Goal: Information Seeking & Learning: Learn about a topic

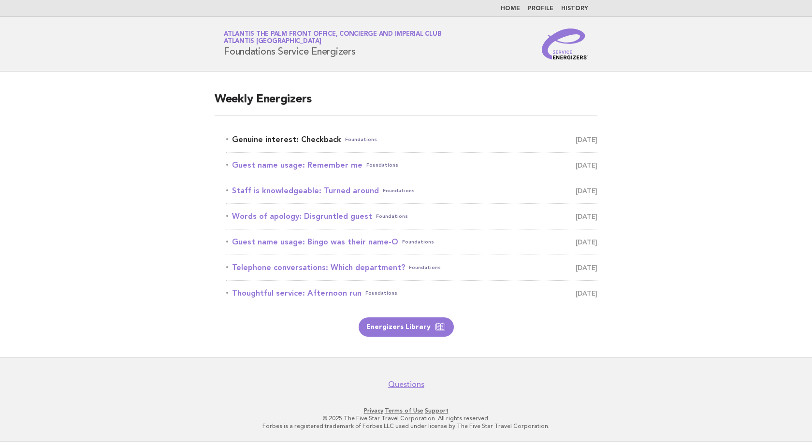
click at [307, 140] on link "Genuine interest: Checkback Foundations October 8" at bounding box center [411, 140] width 371 height 14
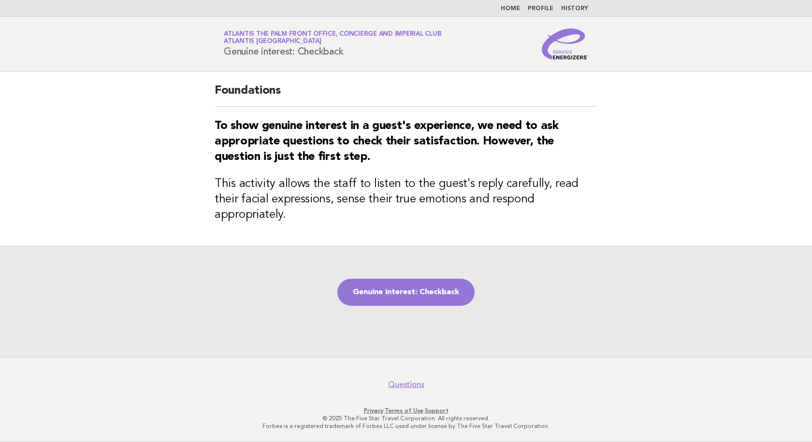
drag, startPoint x: 358, startPoint y: 52, endPoint x: 225, endPoint y: 51, distance: 133.0
click at [225, 51] on h1 "Service Energizers Atlantis The Palm Front Office, Concierge and Imperial Club …" at bounding box center [333, 43] width 218 height 25
copy h1 "Genuine interest: Checkback"
click at [444, 160] on h3 "To show genuine interest in a guest's experience, we need to ask appropriate qu…" at bounding box center [406, 141] width 383 height 46
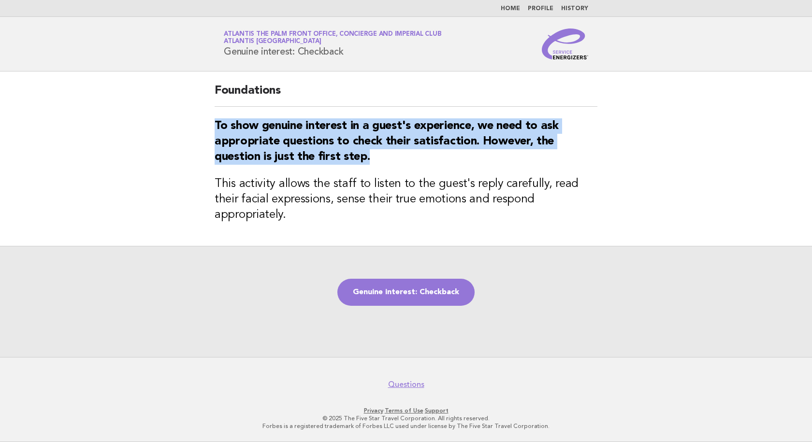
drag, startPoint x: 372, startPoint y: 163, endPoint x: 188, endPoint y: 125, distance: 187.6
click at [188, 125] on main "Foundations To show genuine interest in a guest's experience, we need to ask ap…" at bounding box center [406, 215] width 812 height 286
copy strong "To show genuine interest in a guest's experience, we need to ask appropriate qu…"
